Goal: Navigation & Orientation: Find specific page/section

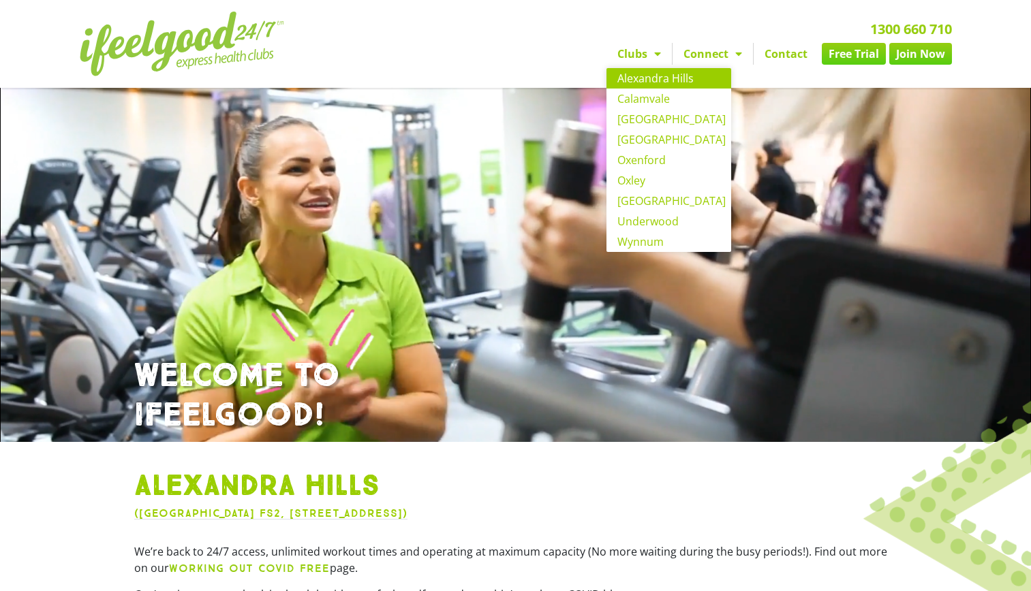
click at [647, 52] on span "Menu" at bounding box center [654, 54] width 14 height 25
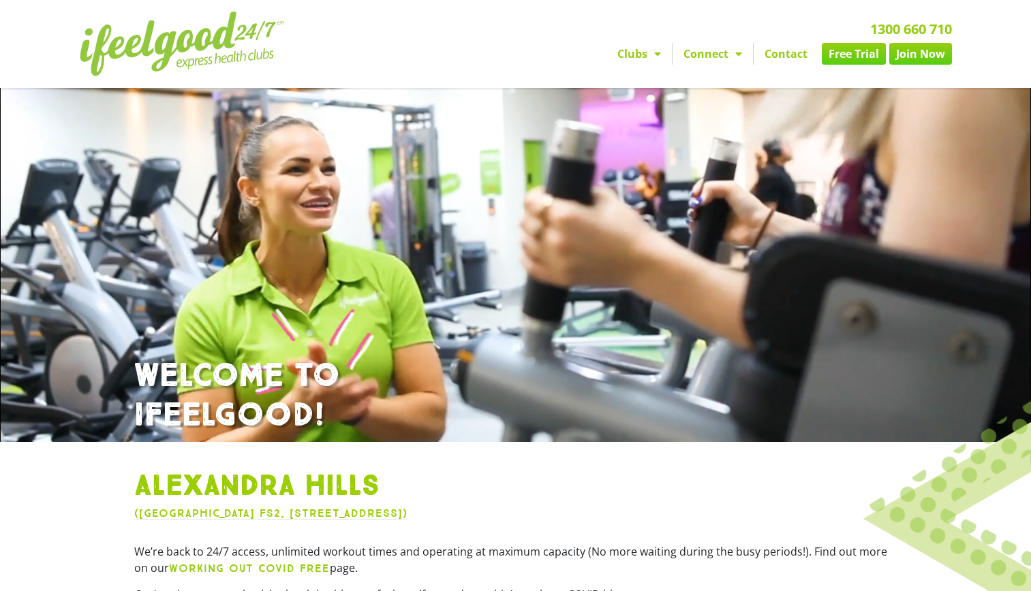
click at [647, 52] on span "Menu" at bounding box center [654, 54] width 14 height 25
